Goal: Information Seeking & Learning: Learn about a topic

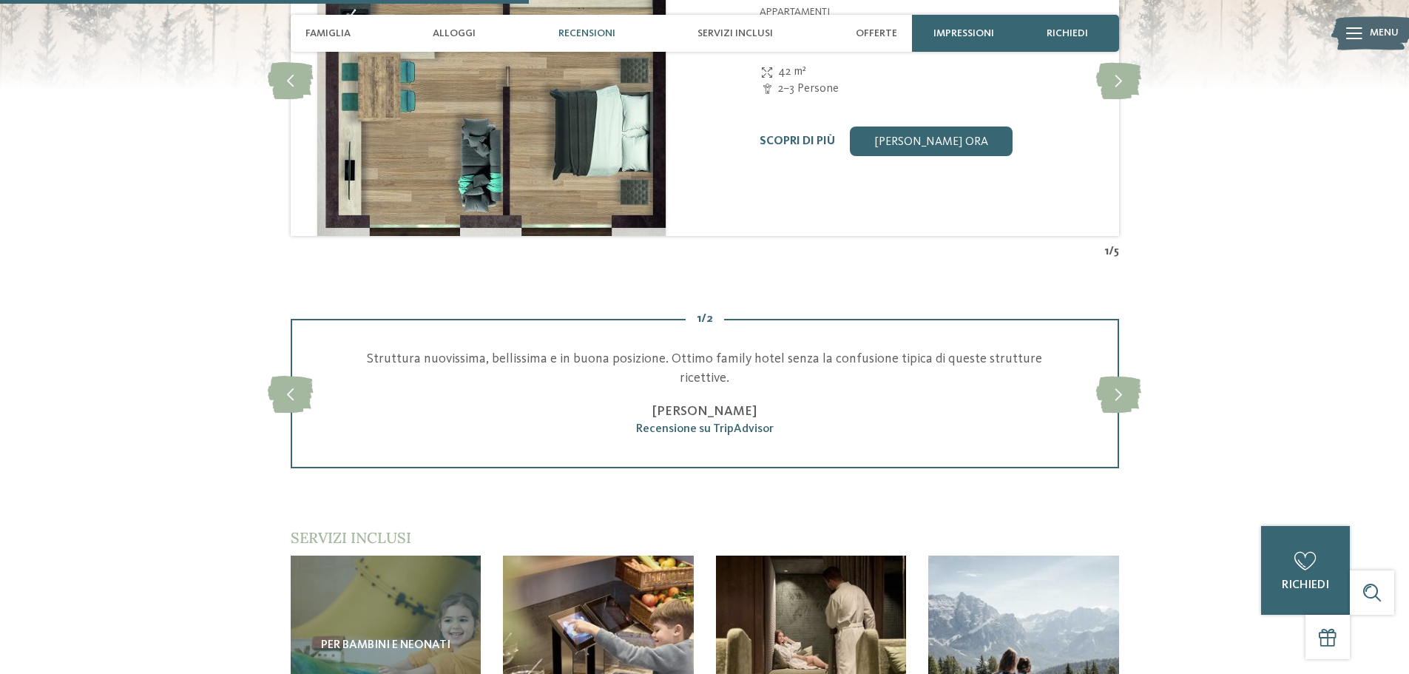
scroll to position [1553, 0]
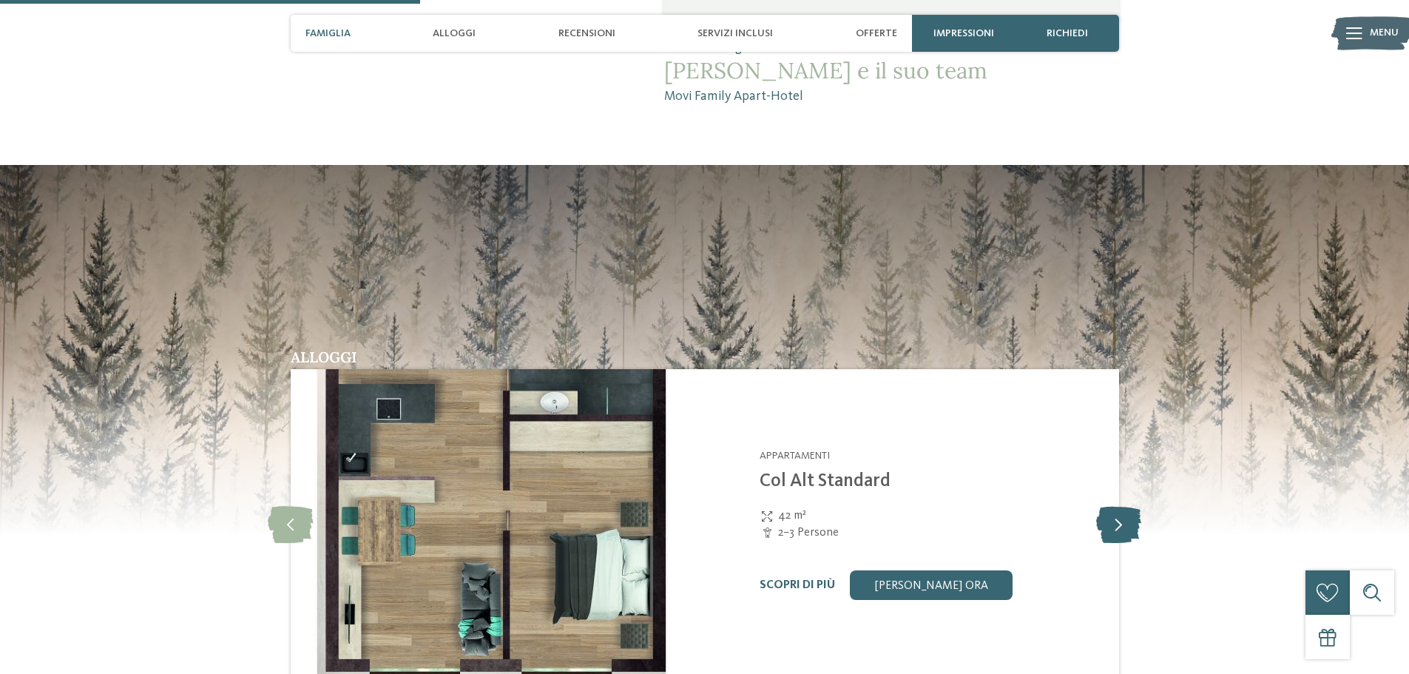
click at [1131, 506] on icon at bounding box center [1118, 524] width 45 height 37
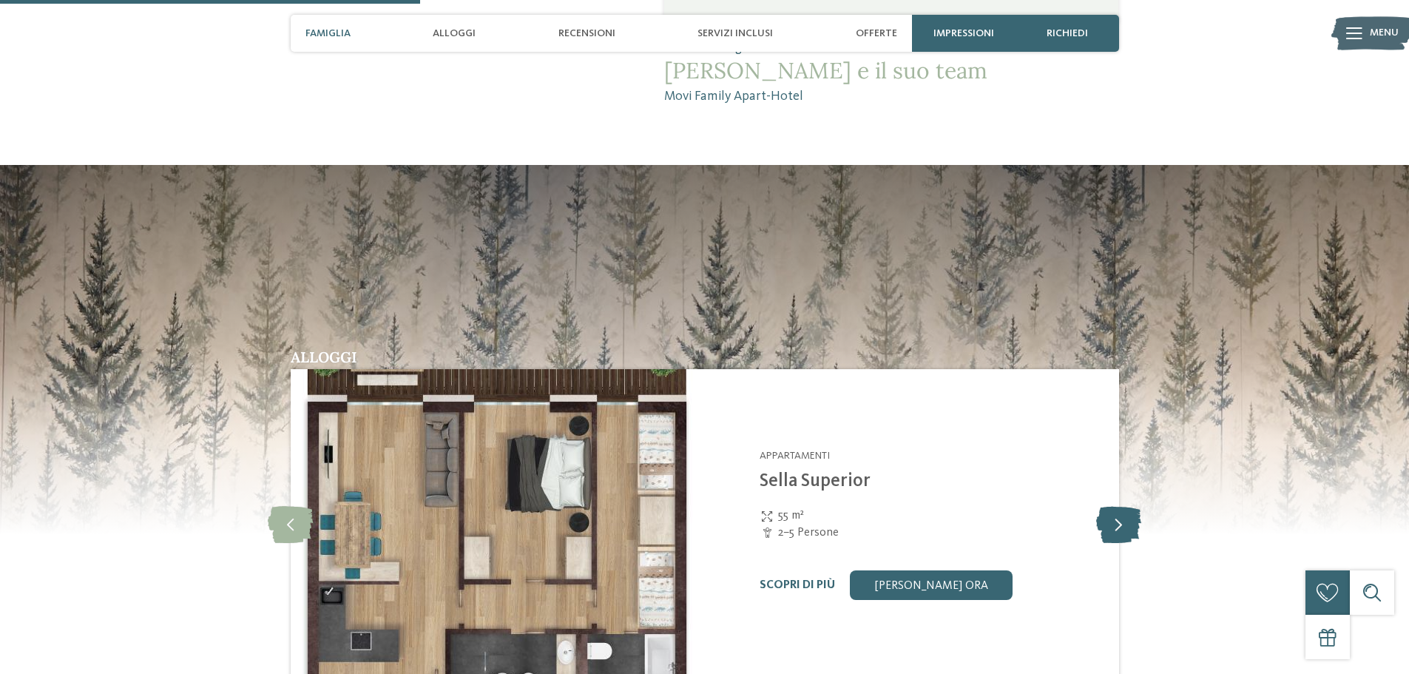
click at [1131, 506] on icon at bounding box center [1118, 524] width 45 height 37
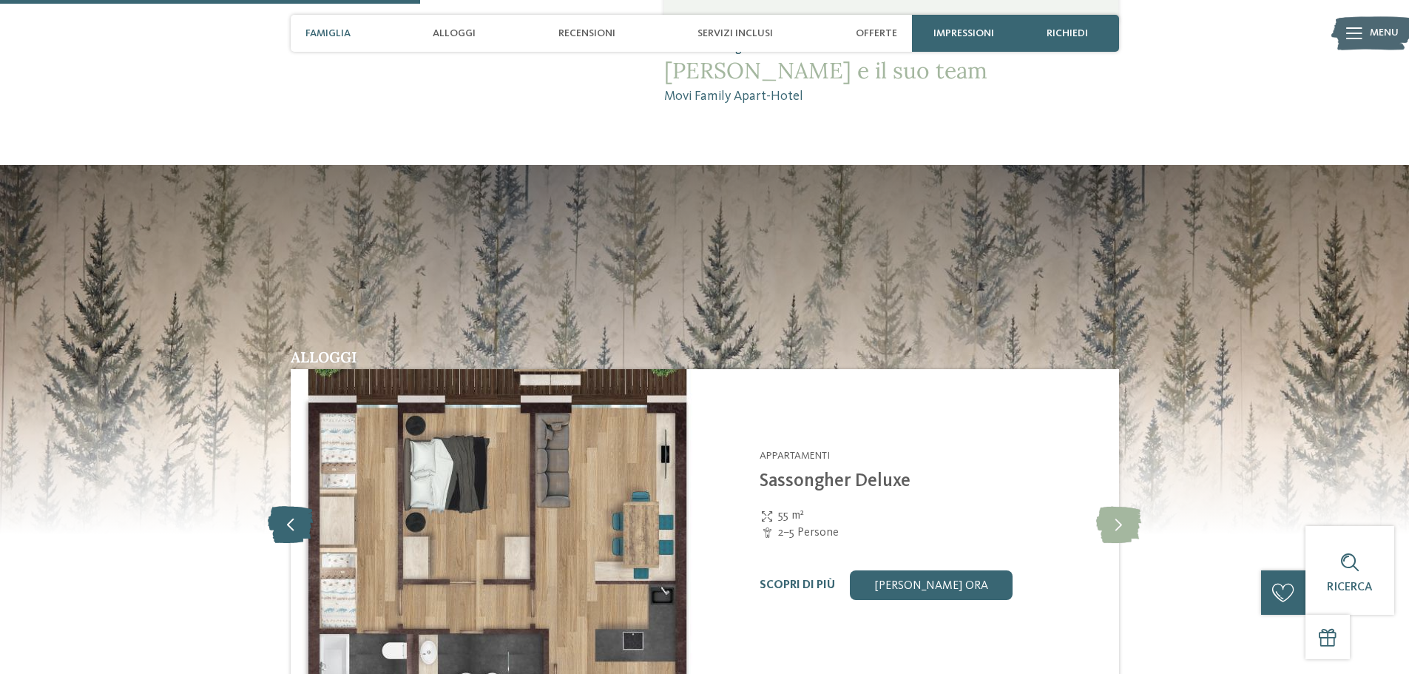
click at [300, 506] on icon at bounding box center [290, 524] width 45 height 37
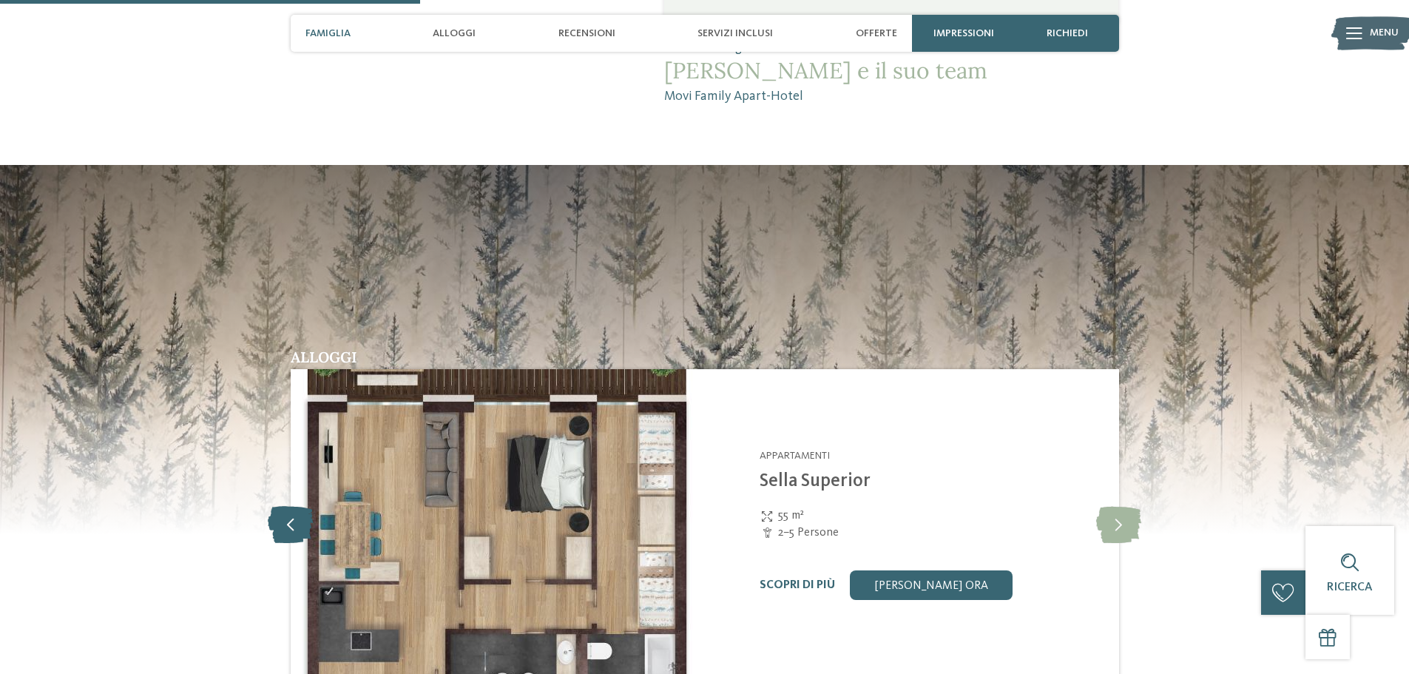
click at [300, 506] on icon at bounding box center [290, 524] width 45 height 37
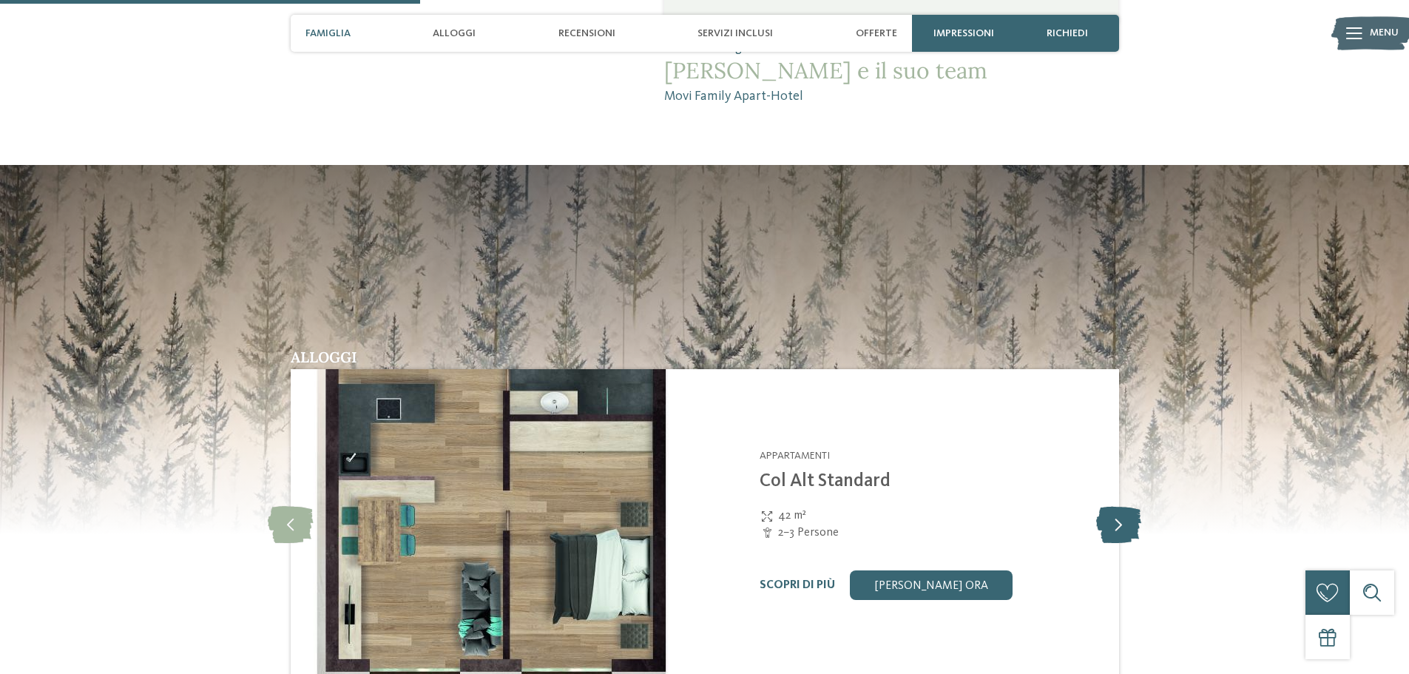
click at [1101, 506] on icon at bounding box center [1118, 524] width 45 height 37
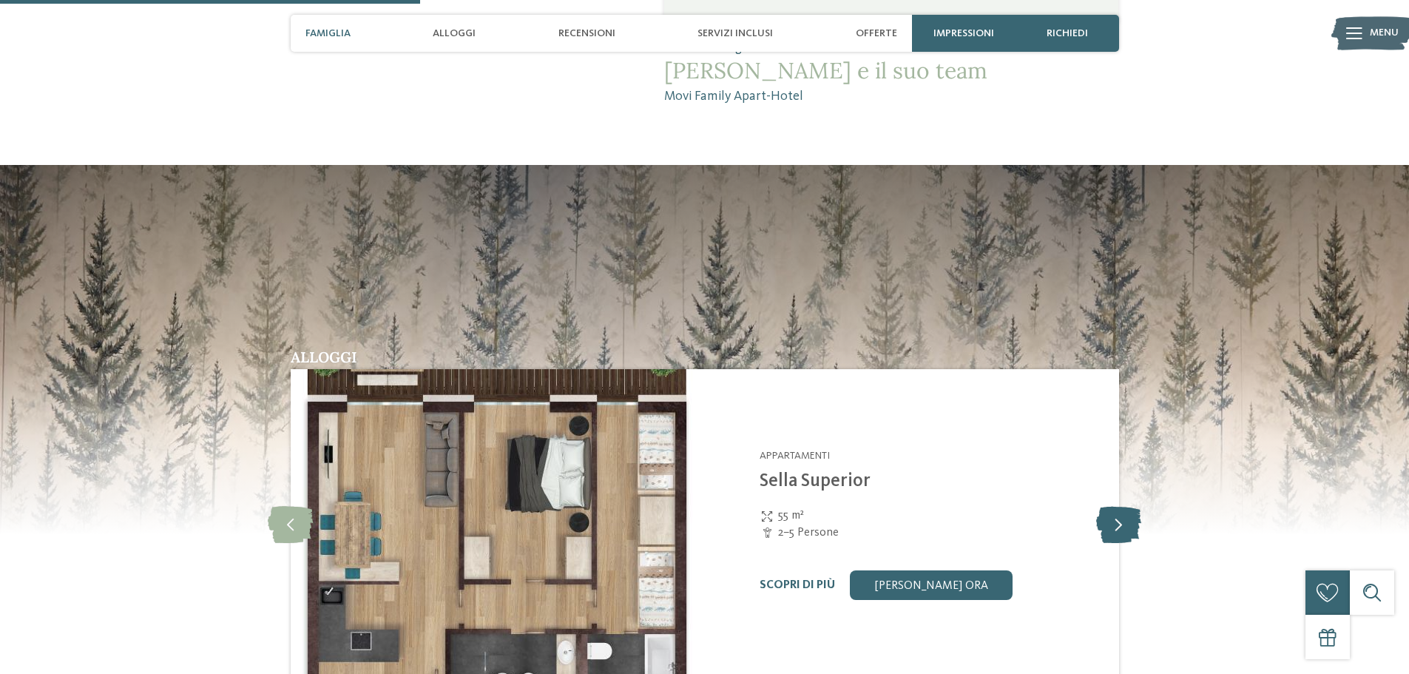
click at [1126, 506] on icon at bounding box center [1118, 524] width 45 height 37
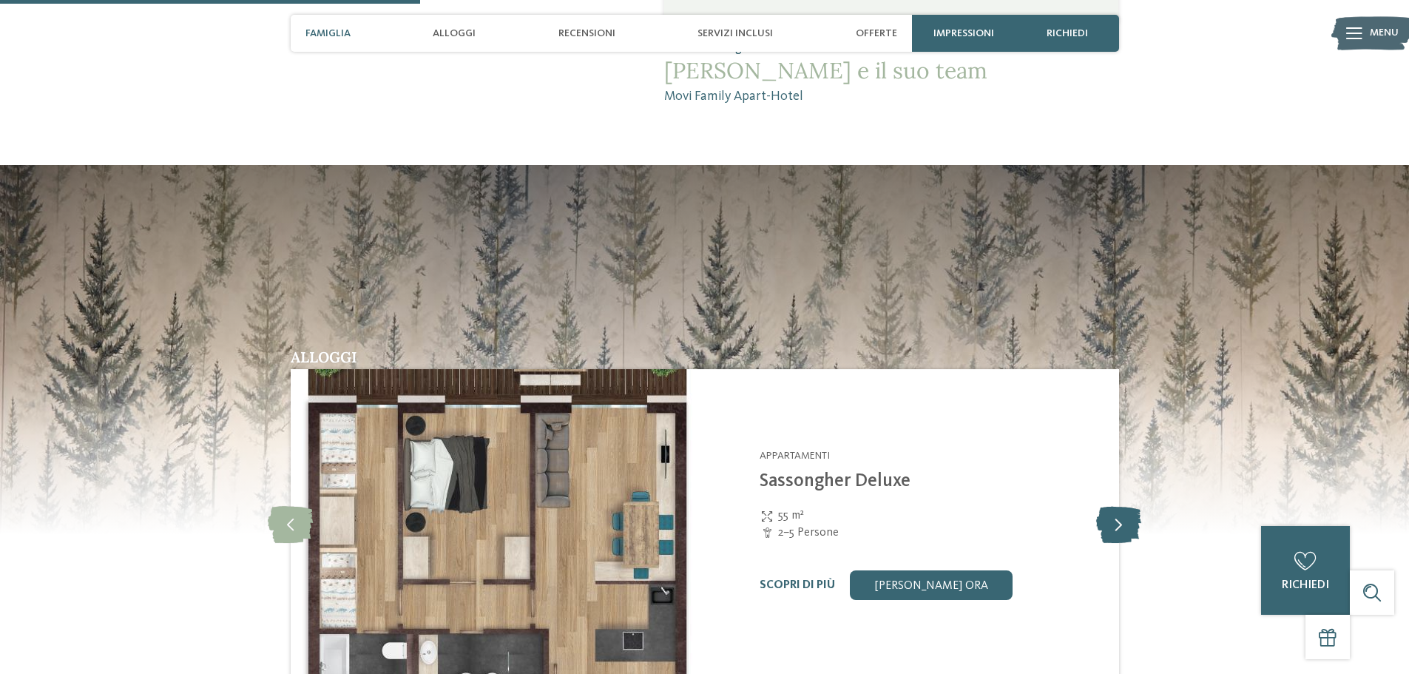
click at [1126, 506] on icon at bounding box center [1118, 524] width 45 height 37
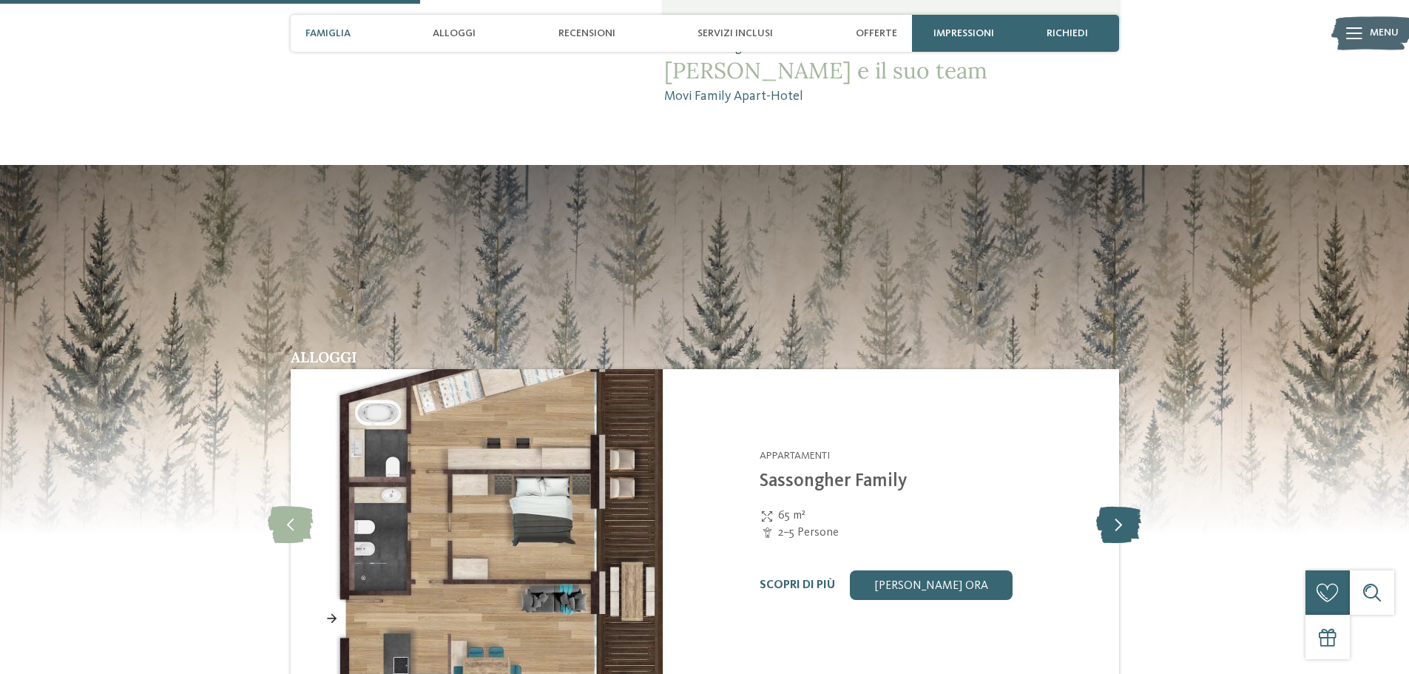
click at [1124, 506] on icon at bounding box center [1118, 524] width 45 height 37
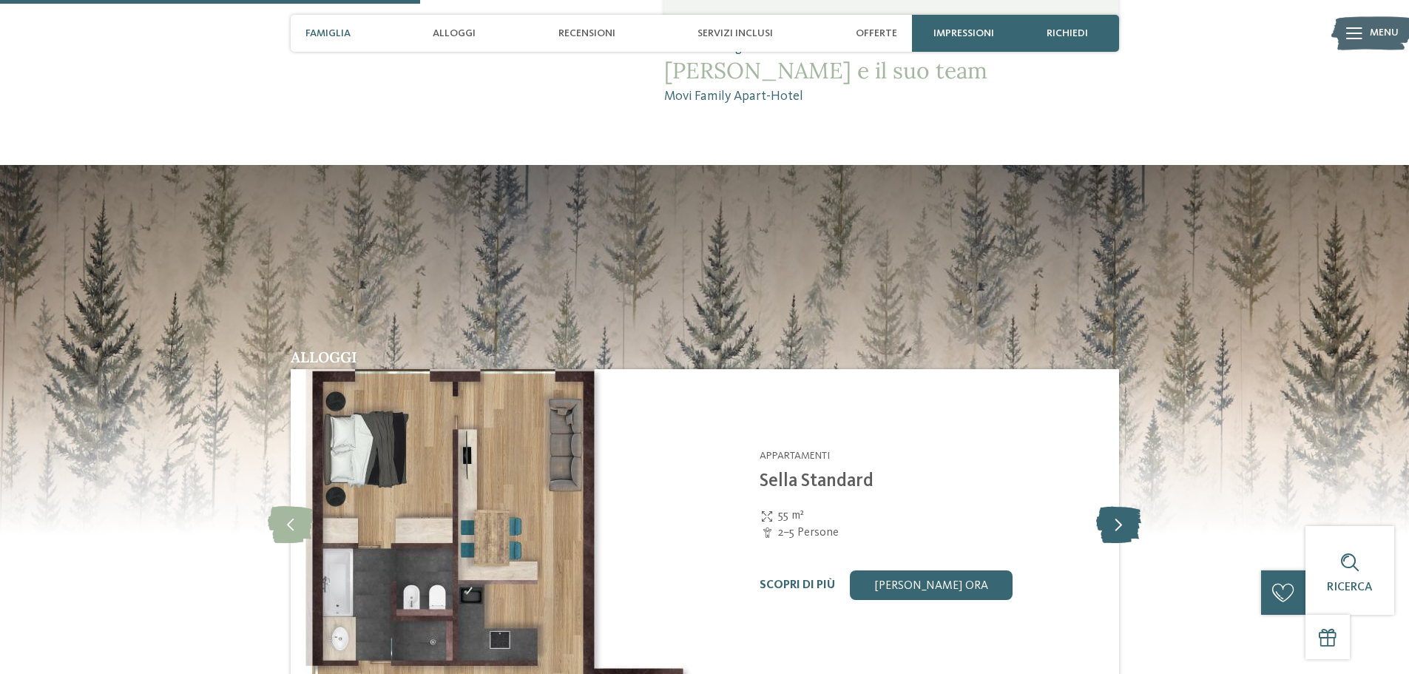
click at [1124, 506] on icon at bounding box center [1118, 524] width 45 height 37
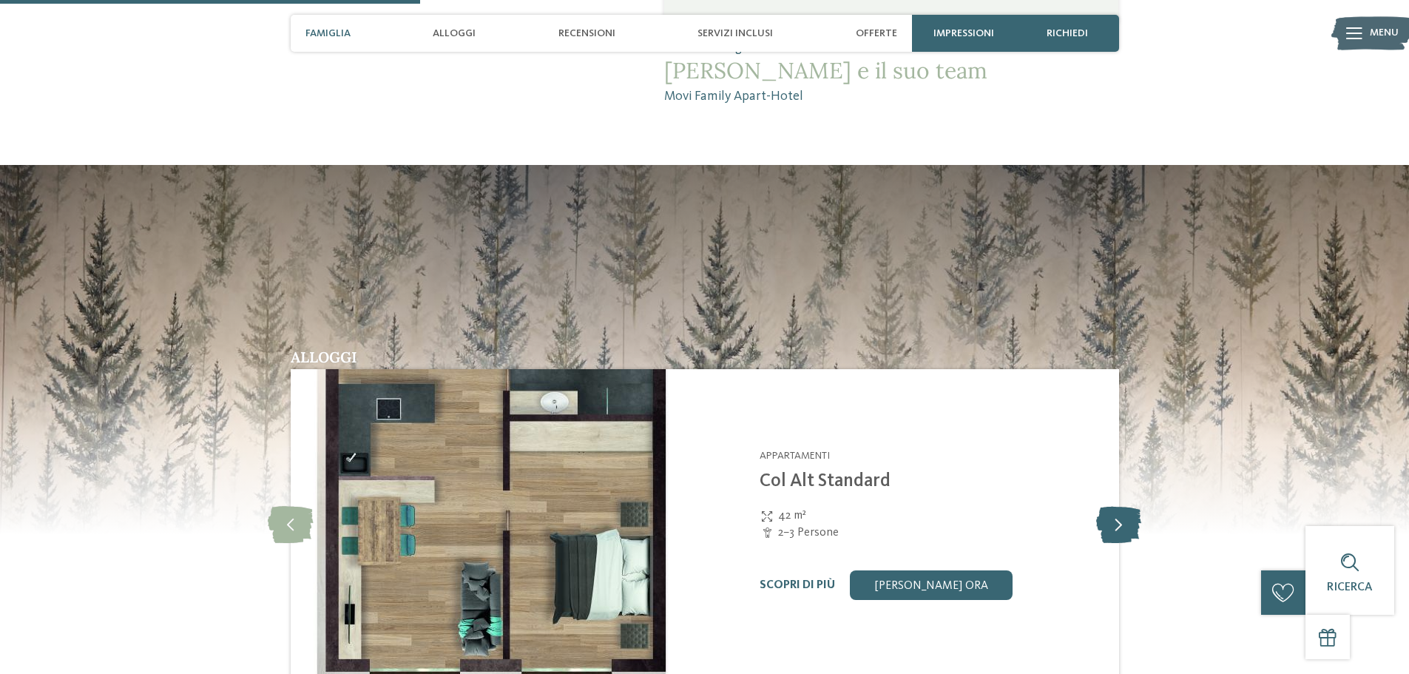
click at [1124, 506] on icon at bounding box center [1118, 524] width 45 height 37
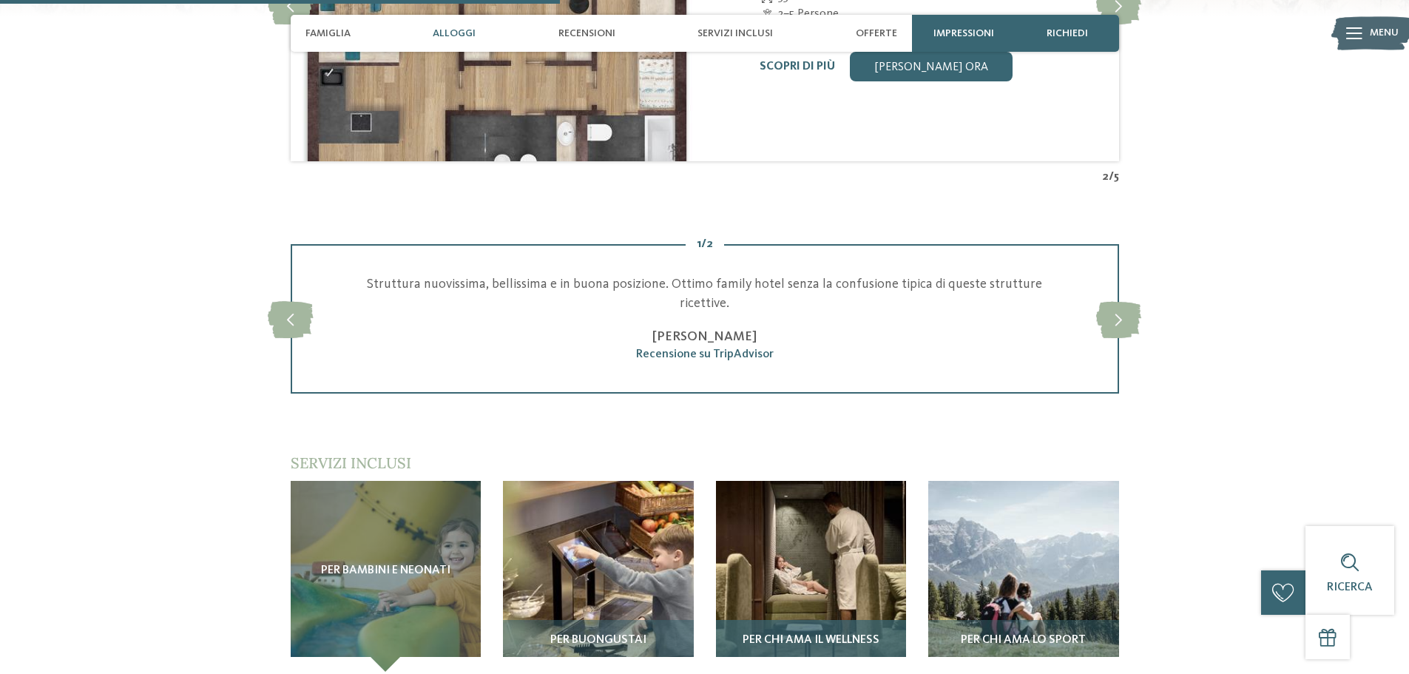
scroll to position [2071, 0]
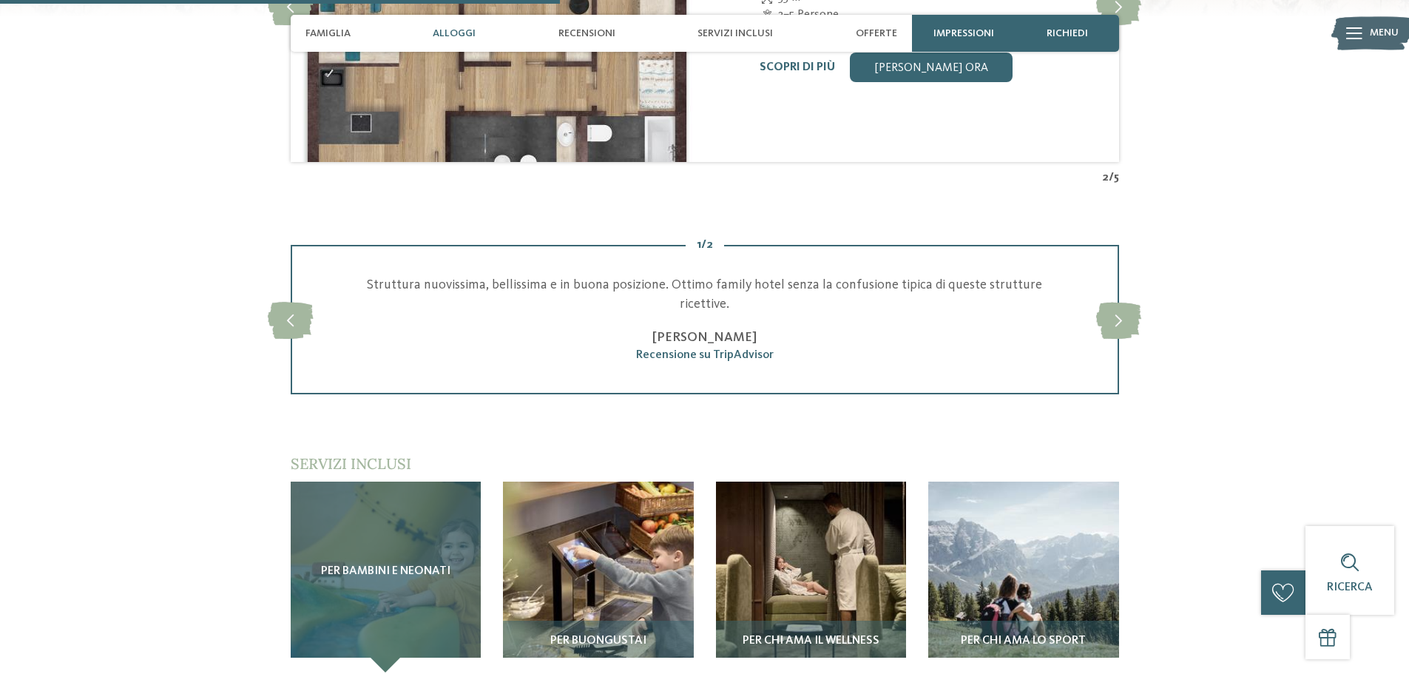
click at [391, 565] on span "Per bambini e neonati" at bounding box center [385, 571] width 129 height 13
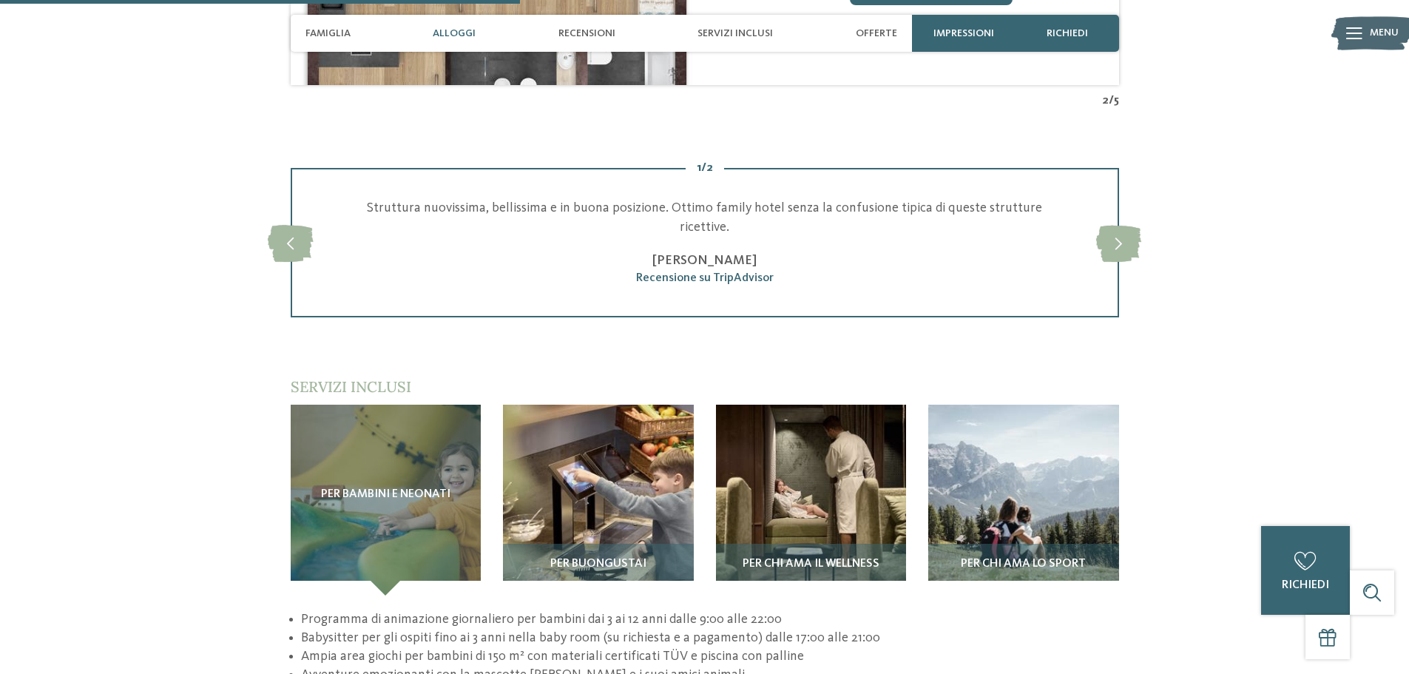
scroll to position [1923, 0]
